Goal: Task Accomplishment & Management: Use online tool/utility

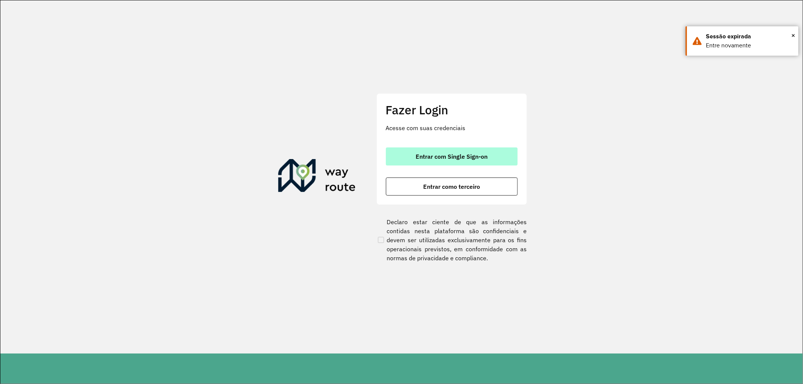
click at [472, 154] on span "Entrar com Single Sign-on" at bounding box center [452, 157] width 72 height 6
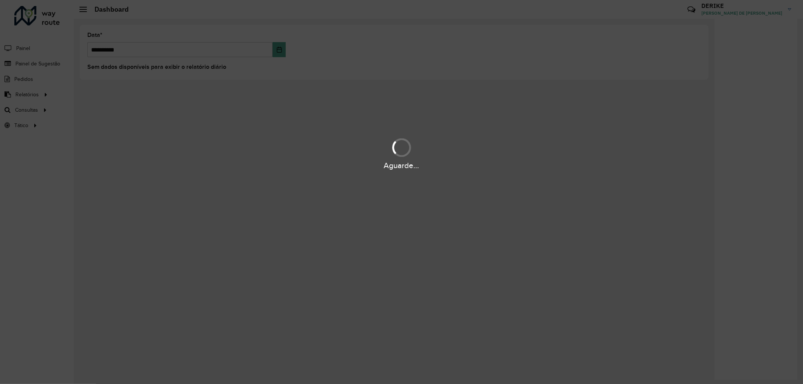
click at [91, 111] on div "Aguarde..." at bounding box center [401, 192] width 803 height 384
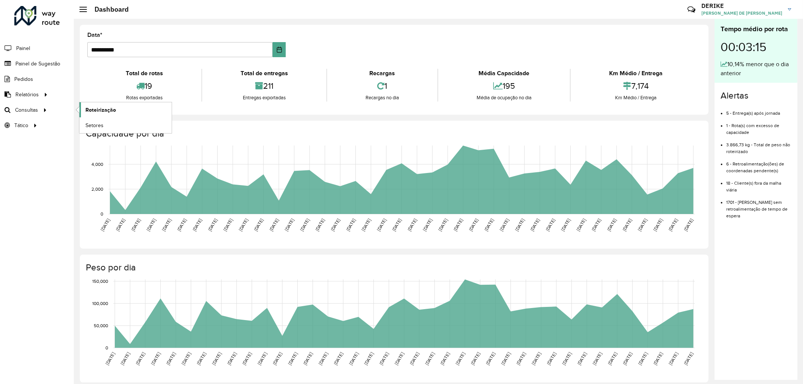
click at [107, 107] on span "Roteirização" at bounding box center [100, 110] width 30 height 8
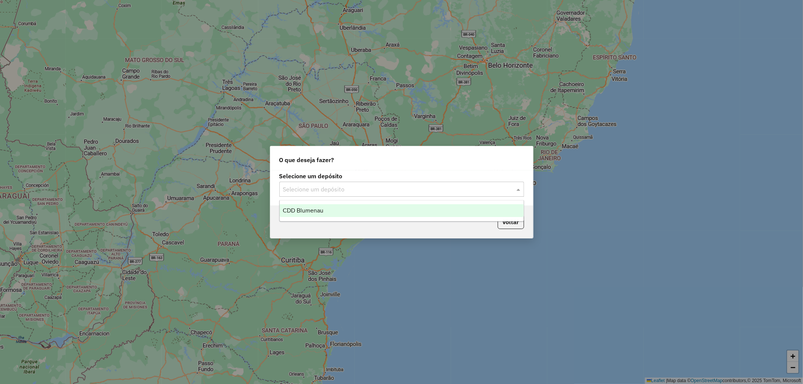
click at [345, 185] on input "text" at bounding box center [394, 189] width 222 height 9
click at [319, 211] on span "CDD Blumenau" at bounding box center [303, 210] width 41 height 6
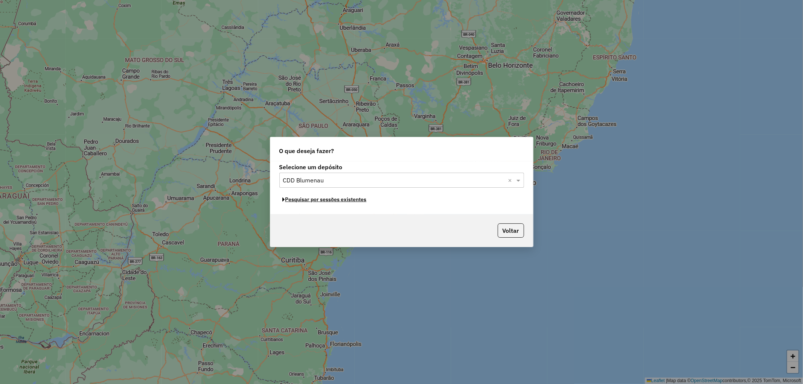
click at [343, 202] on button "Pesquisar por sessões existentes" at bounding box center [324, 200] width 91 height 12
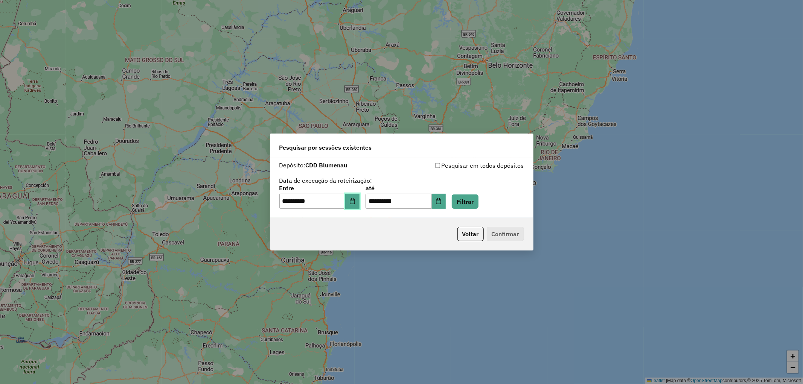
click at [355, 203] on icon "Choose Date" at bounding box center [352, 201] width 5 height 6
click at [478, 202] on button "Filtrar" at bounding box center [465, 202] width 27 height 14
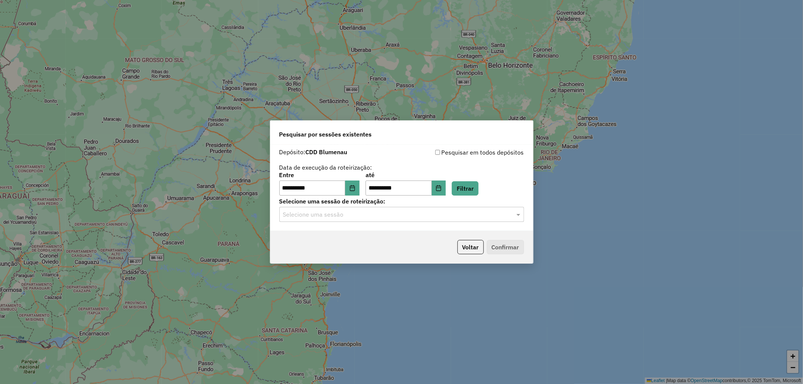
click at [332, 215] on input "text" at bounding box center [394, 214] width 222 height 9
click at [335, 234] on span "1295111 - 15/10/2025 21:18" at bounding box center [310, 236] width 54 height 6
click at [502, 245] on button "Confirmar" at bounding box center [505, 247] width 37 height 14
click at [470, 252] on button "Voltar" at bounding box center [470, 247] width 26 height 14
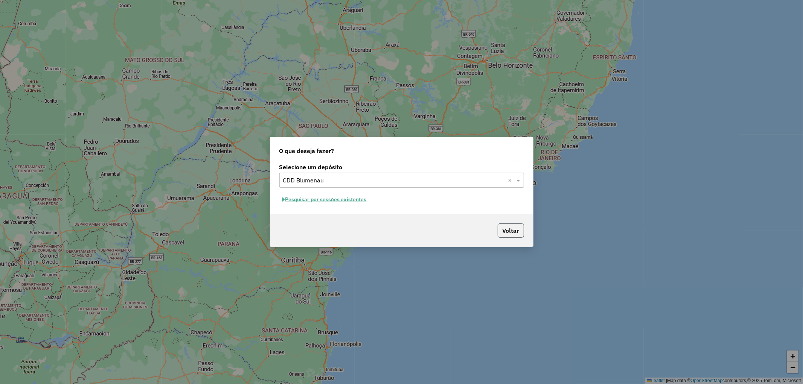
click at [518, 236] on button "Voltar" at bounding box center [511, 231] width 26 height 14
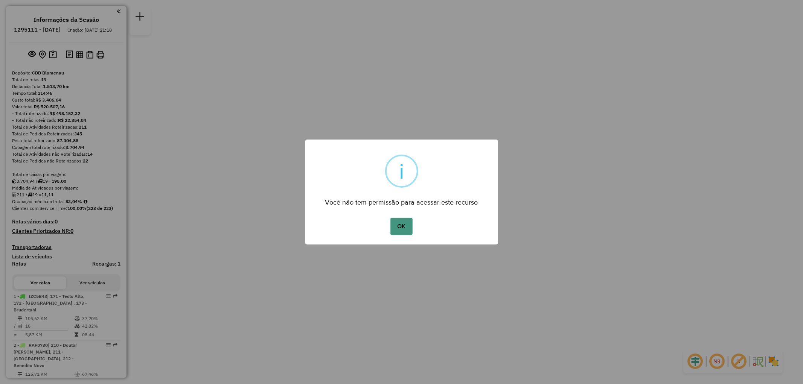
click at [405, 227] on button "OK" at bounding box center [401, 226] width 22 height 17
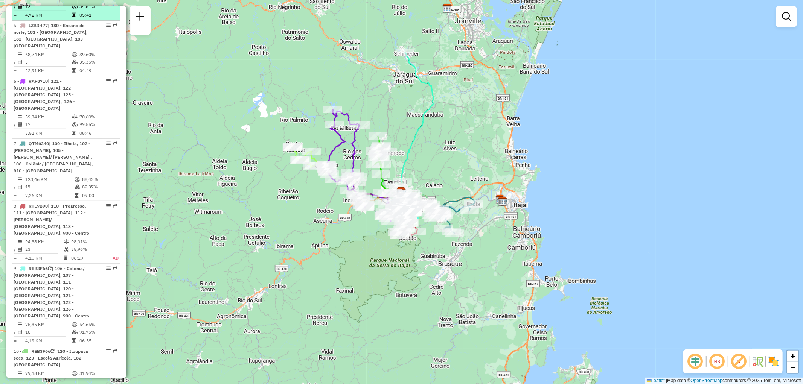
scroll to position [502, 0]
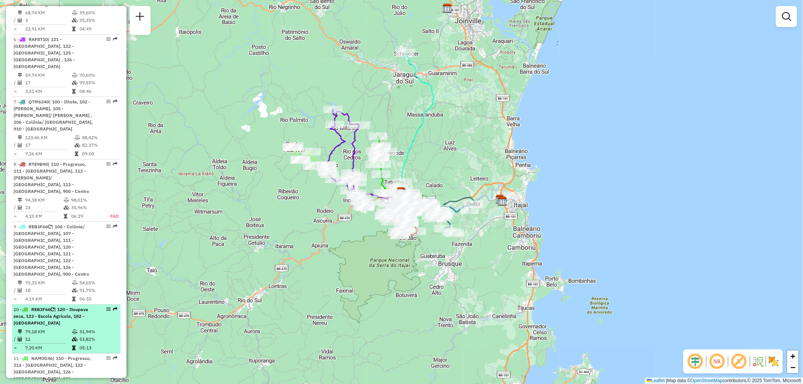
click at [80, 307] on span "| 120 - Itoupava seca, 123 - Escola Agrícola, 182 - Timbo" at bounding box center [51, 316] width 75 height 19
select select "**********"
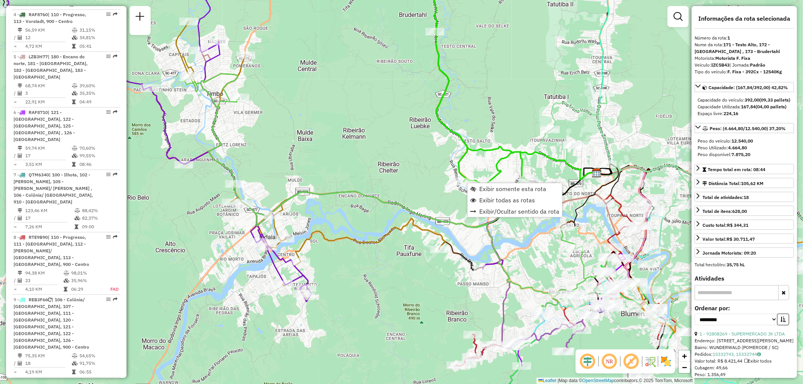
scroll to position [301, 0]
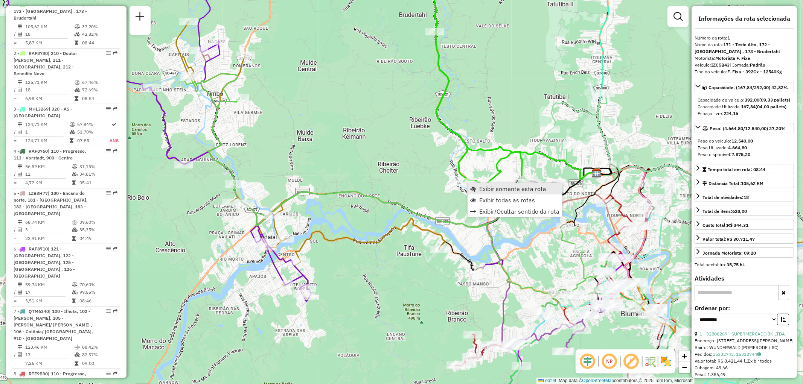
click at [487, 190] on span "Exibir somente esta rota" at bounding box center [512, 189] width 67 height 6
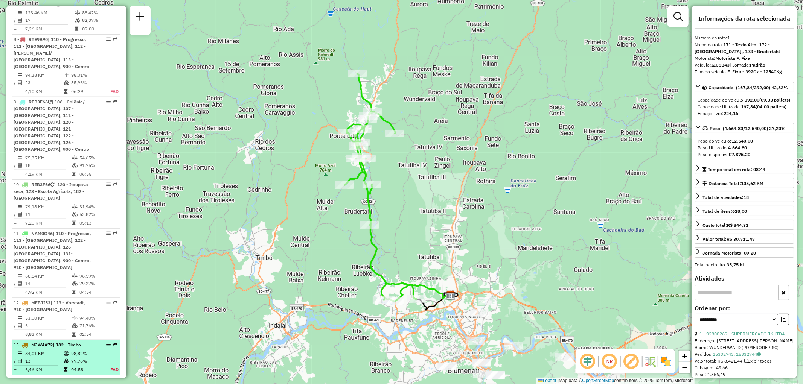
scroll to position [720, 0]
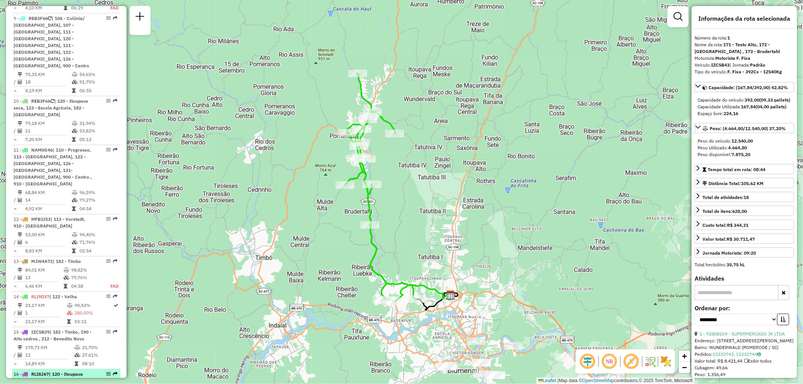
click at [73, 371] on span "| 120 - Itoupava seca, 122 - Velha, 125 - Velha central , 126 - Velha grande, 9…" at bounding box center [52, 384] width 76 height 26
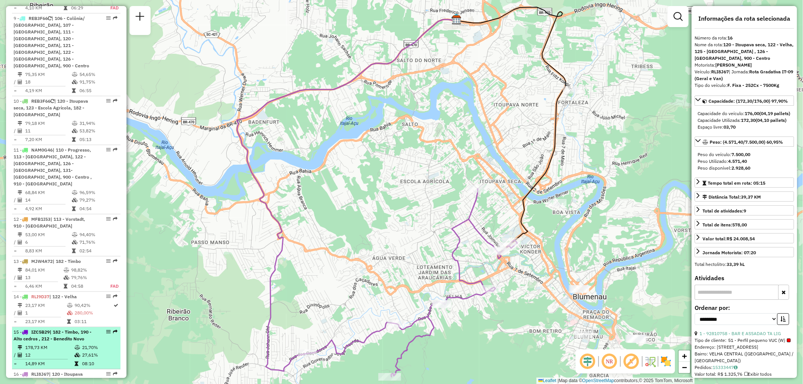
click at [67, 329] on span "| 182 - Timbo, 190 - Alto cedros , 212 - Benedito Novo" at bounding box center [53, 335] width 78 height 12
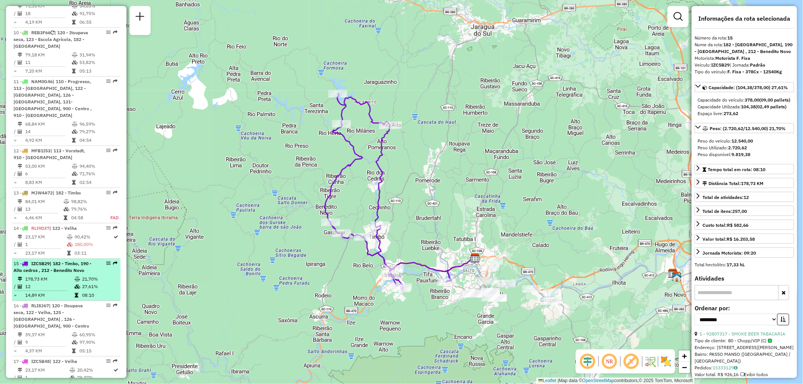
scroll to position [705, 0]
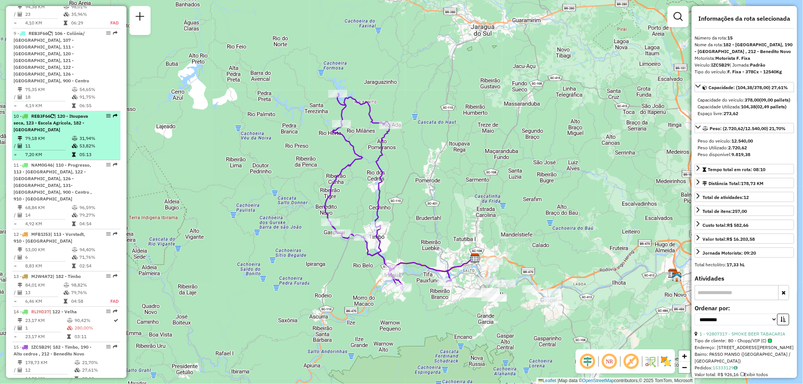
click at [72, 136] on icon at bounding box center [75, 138] width 6 height 5
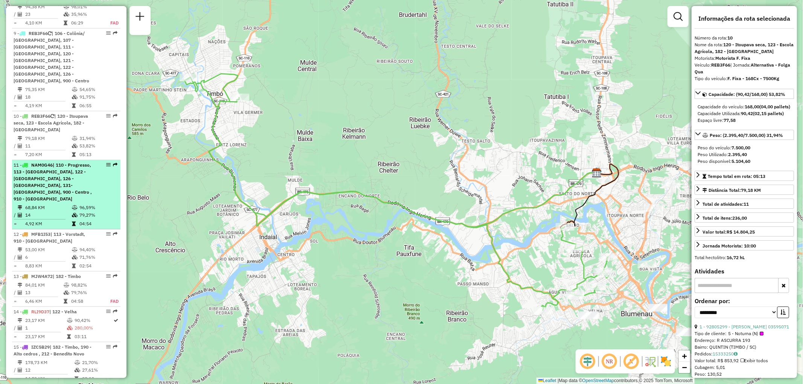
scroll to position [621, 0]
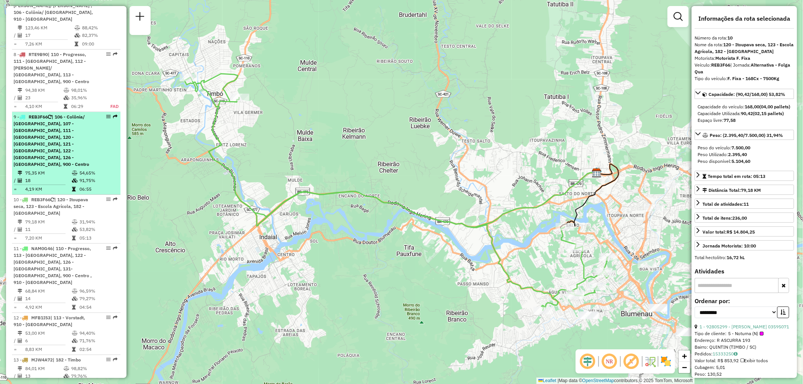
click at [69, 169] on td "75,35 KM" at bounding box center [48, 173] width 47 height 8
